Goal: Information Seeking & Learning: Check status

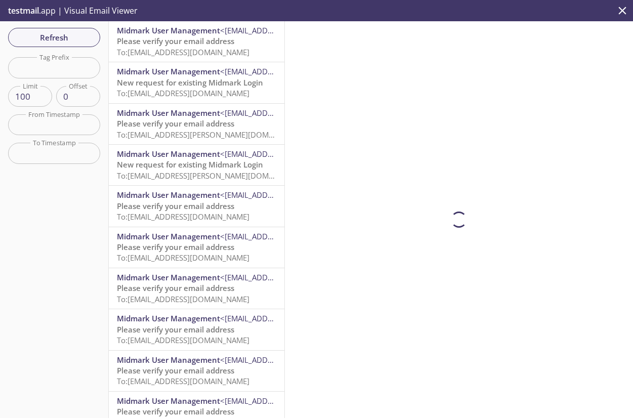
click at [215, 41] on span "Please verify your email address" at bounding box center [175, 41] width 117 height 10
click at [183, 35] on span "Midmark User Management" at bounding box center [168, 30] width 103 height 10
